Goal: Information Seeking & Learning: Learn about a topic

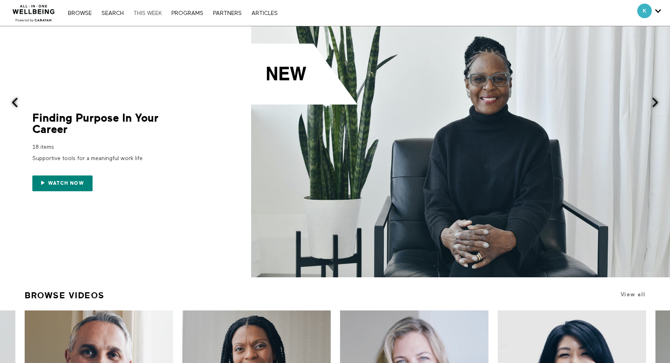
click at [155, 14] on link "THIS WEEK" at bounding box center [147, 14] width 36 height 6
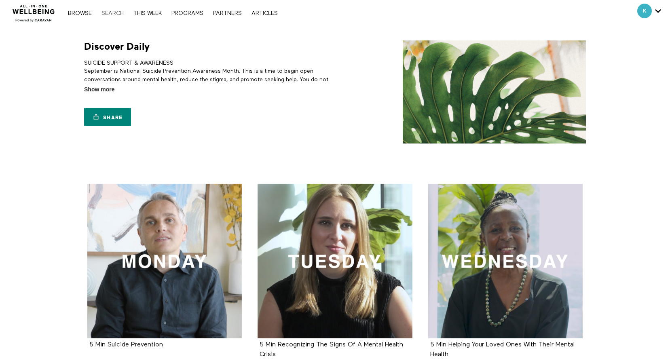
click at [117, 13] on link "Search" at bounding box center [113, 14] width 30 height 6
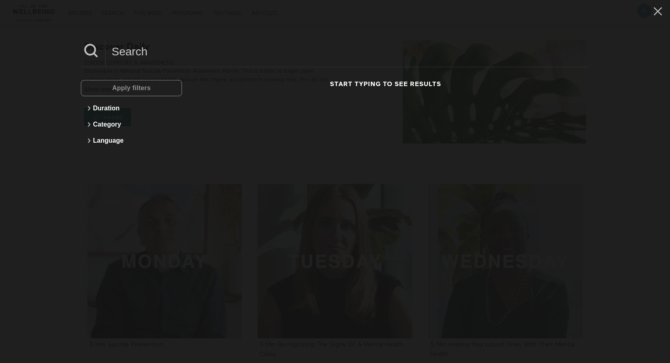
click at [190, 55] on input at bounding box center [348, 51] width 484 height 22
type input "anxiety"
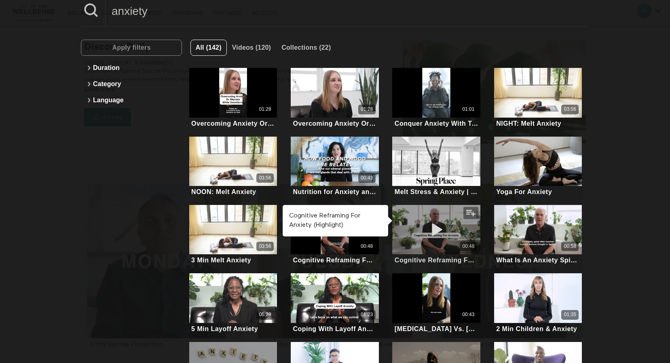
scroll to position [81, 0]
